Goal: Check status: Check status

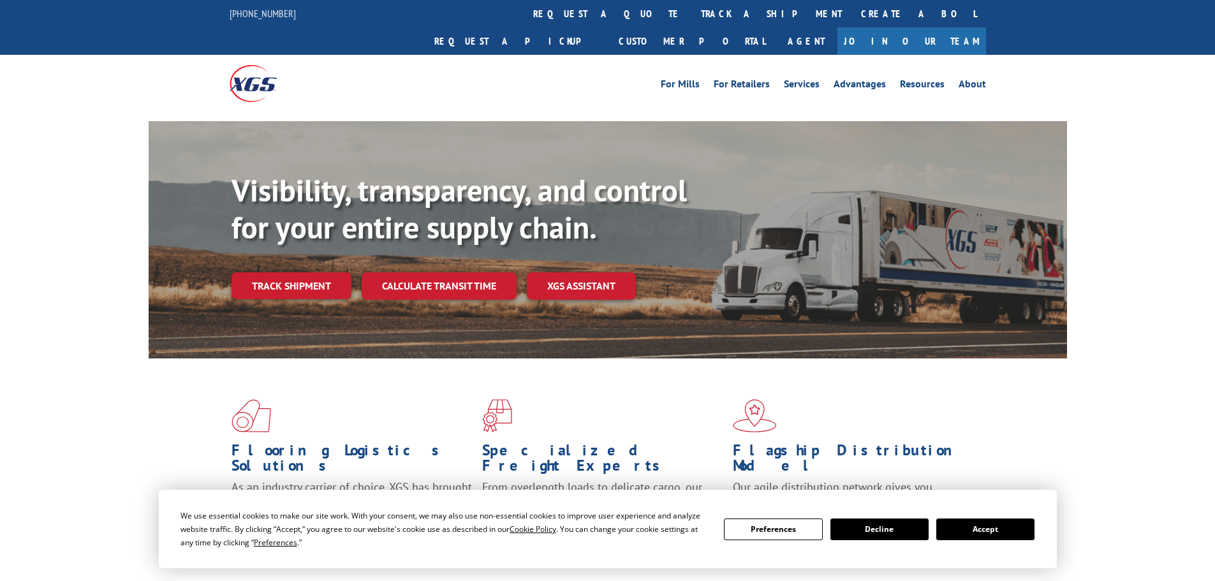
click at [984, 527] on button "Accept" at bounding box center [985, 530] width 98 height 22
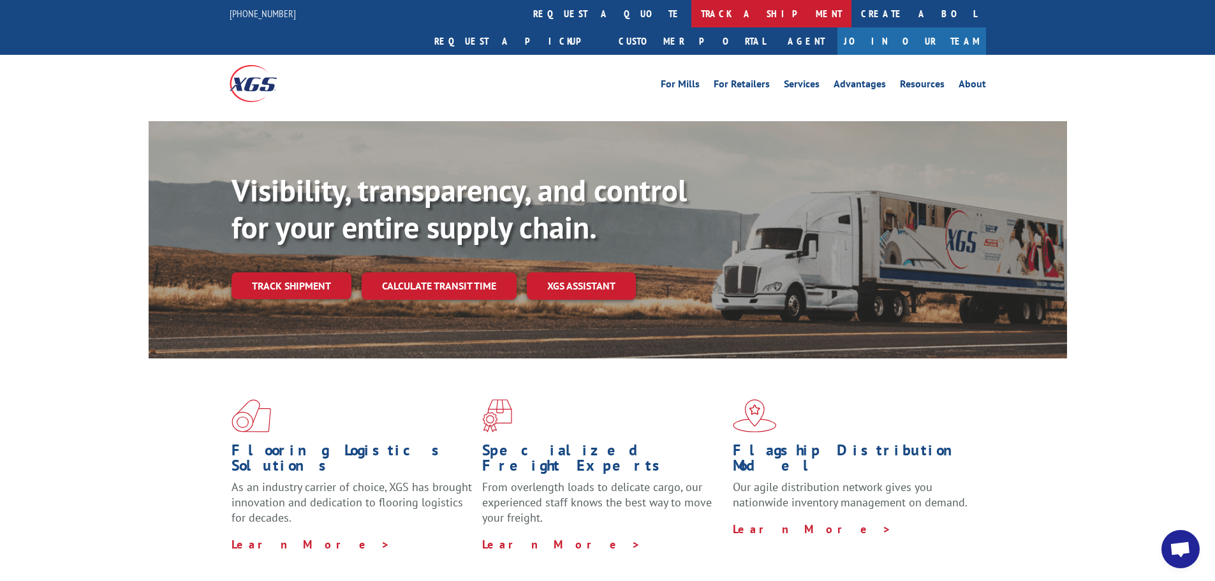
click at [691, 17] on link "track a shipment" at bounding box center [771, 13] width 160 height 27
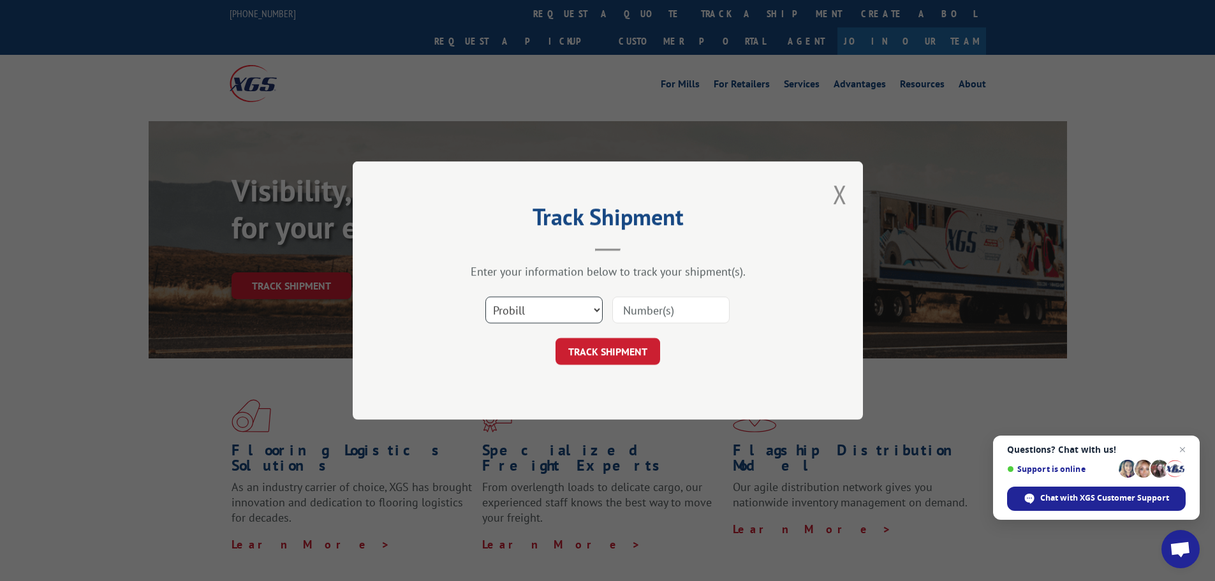
click at [549, 305] on select "Select category... Probill BOL PO" at bounding box center [543, 310] width 117 height 27
click at [485, 297] on select "Select category... Probill BOL PO" at bounding box center [543, 310] width 117 height 27
click at [656, 310] on input at bounding box center [670, 310] width 117 height 27
click at [1179, 447] on span "Close chat" at bounding box center [1182, 449] width 15 height 15
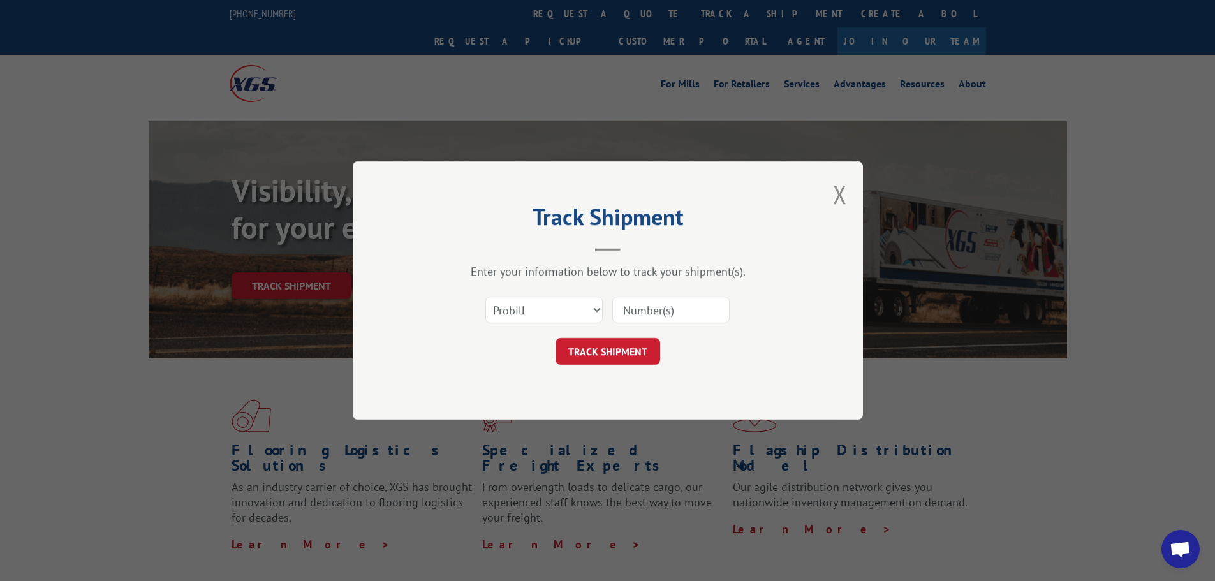
click at [686, 312] on input at bounding box center [670, 310] width 117 height 27
type input "17604475"
click at [621, 358] on button "TRACK SHIPMENT" at bounding box center [608, 351] width 105 height 27
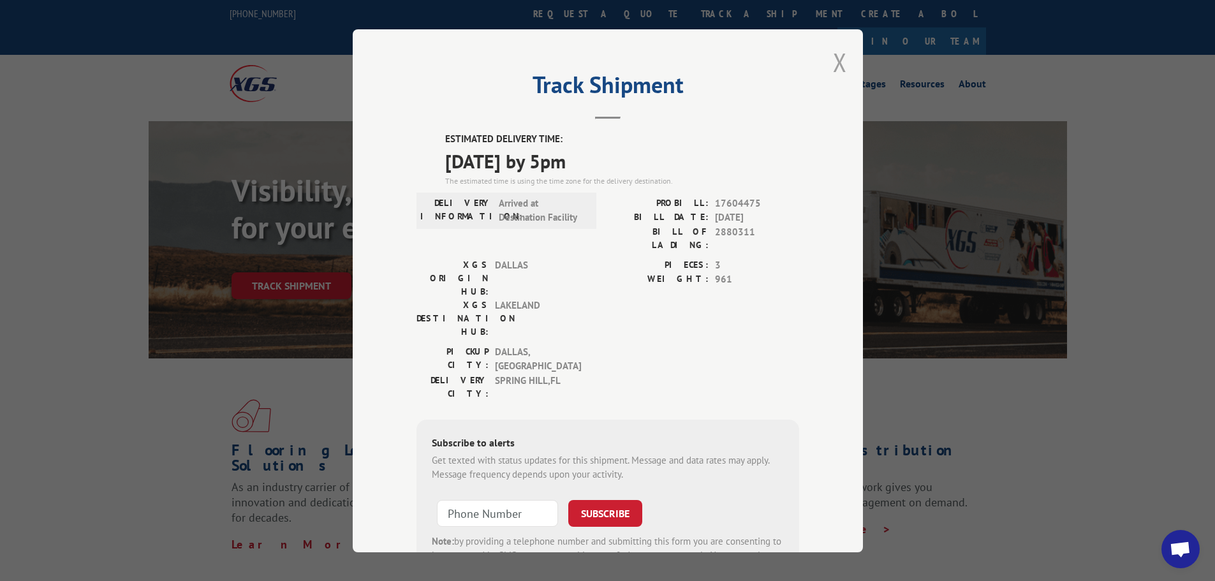
click at [833, 62] on button "Close modal" at bounding box center [840, 62] width 14 height 34
